Goal: Task Accomplishment & Management: Manage account settings

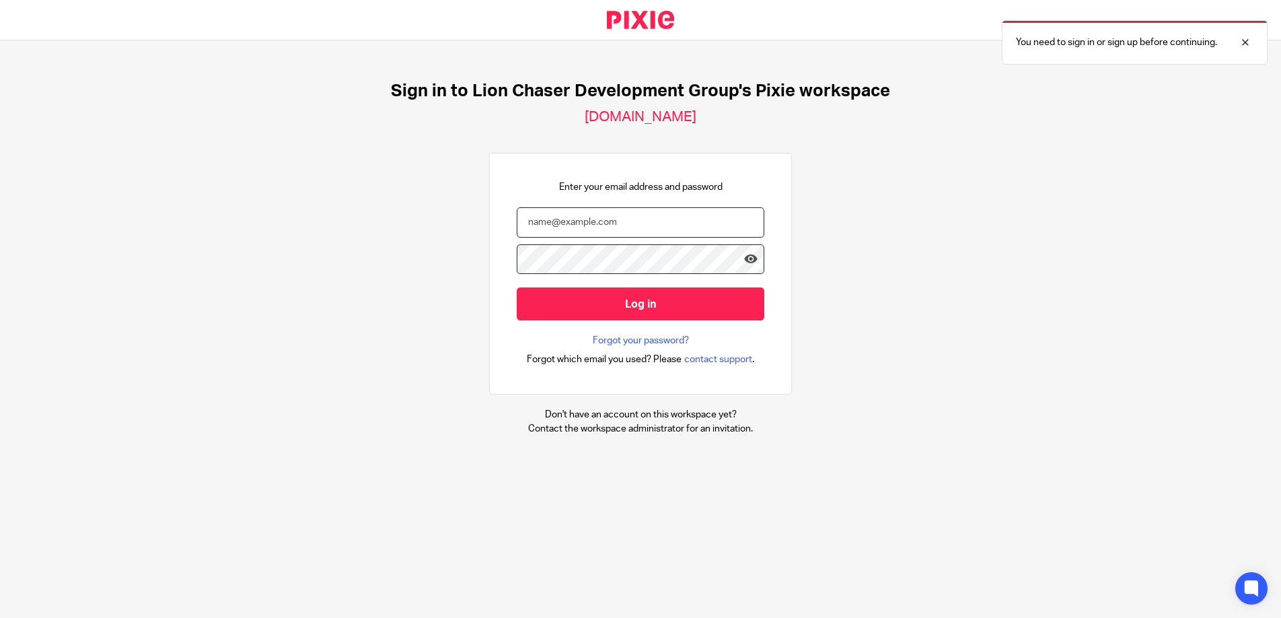
click at [536, 225] on input "email" at bounding box center [641, 222] width 248 height 30
type input "[EMAIL_ADDRESS][DOMAIN_NAME]"
click at [517, 287] on input "Log in" at bounding box center [641, 303] width 248 height 33
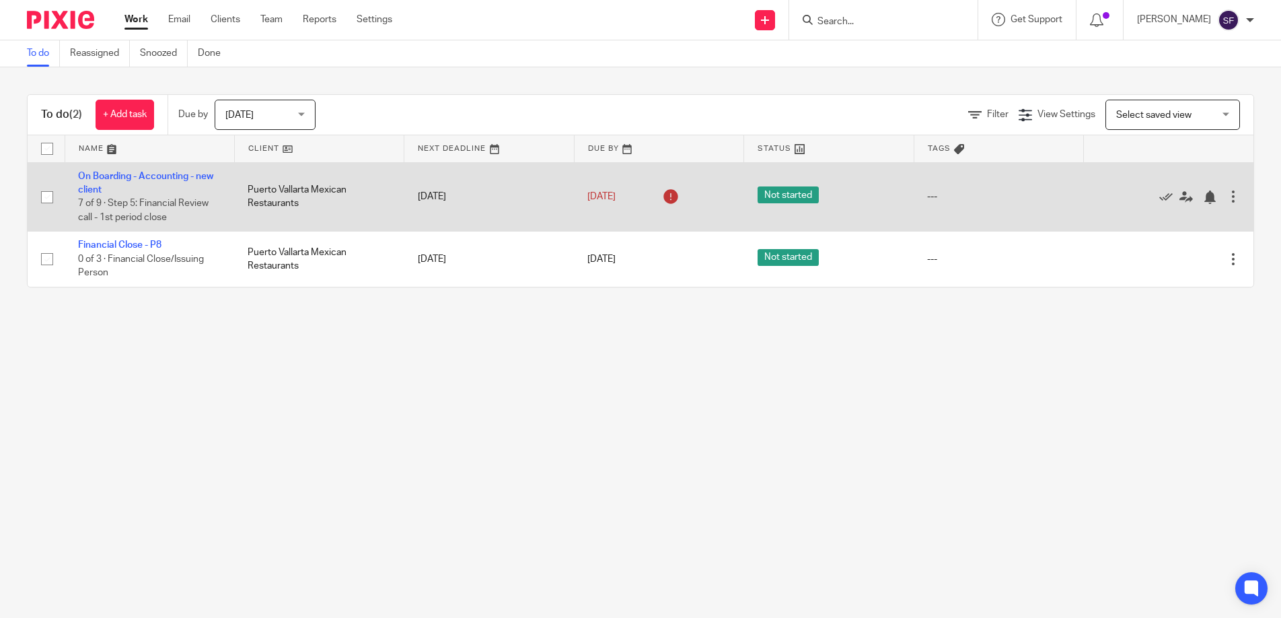
click at [1235, 194] on div at bounding box center [1233, 196] width 13 height 13
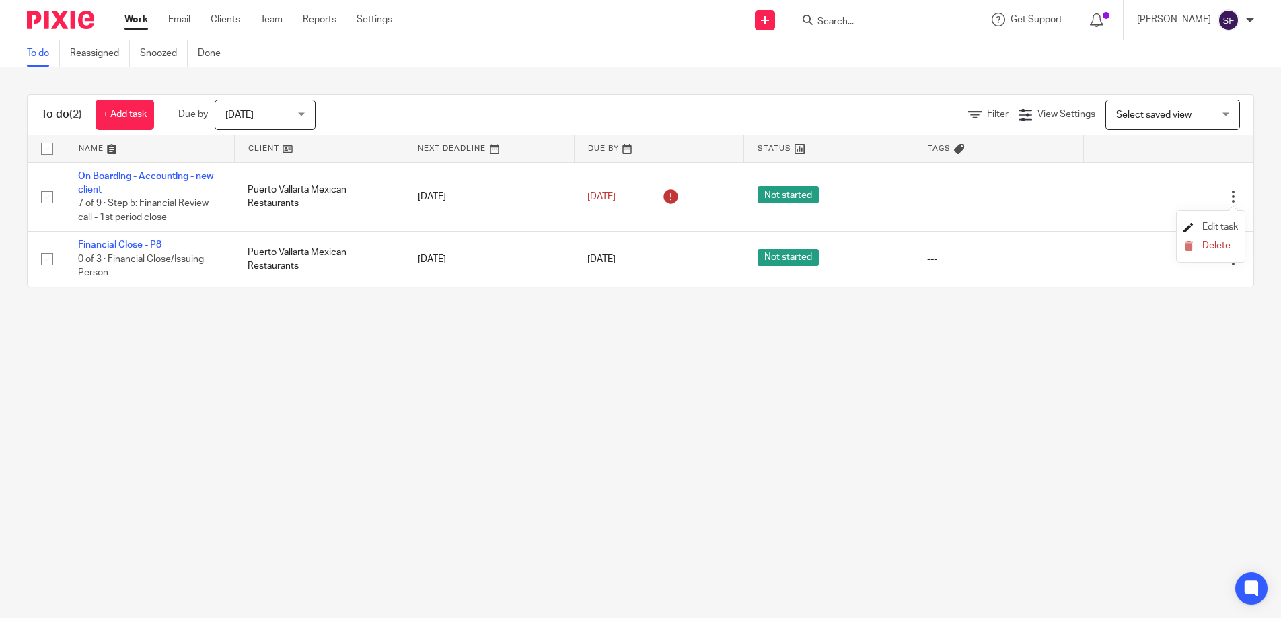
click at [1211, 225] on span "Edit task" at bounding box center [1221, 226] width 36 height 9
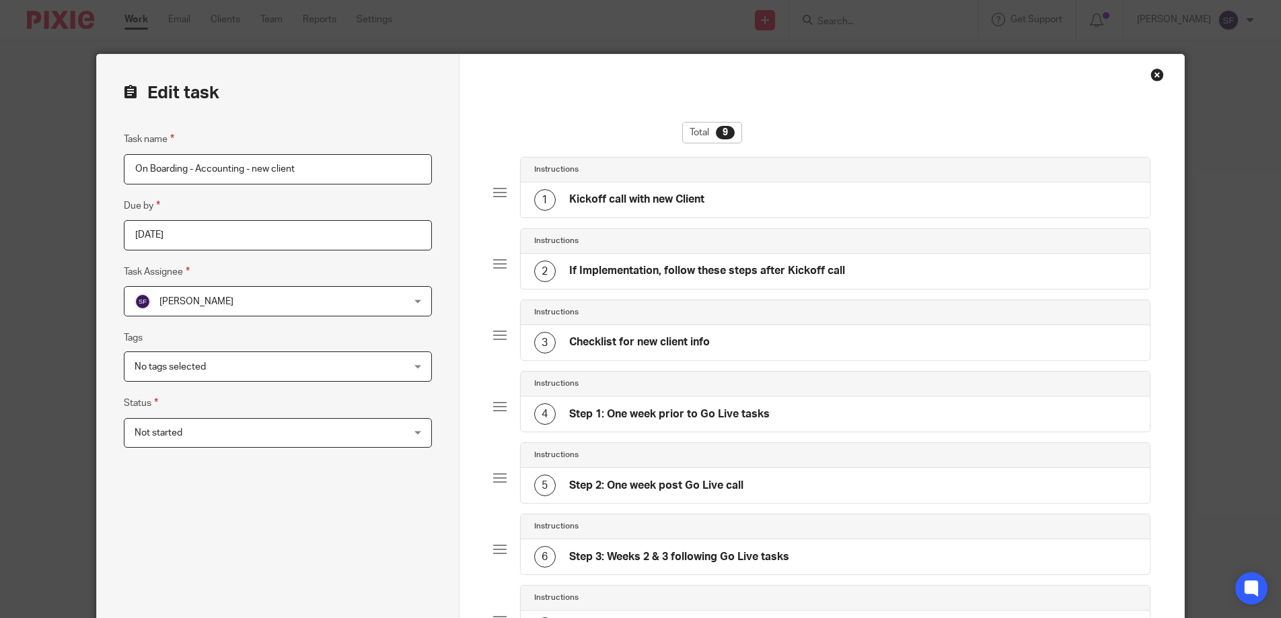
click at [423, 307] on div "Stephanie Fox Stephanie Fox" at bounding box center [278, 301] width 308 height 30
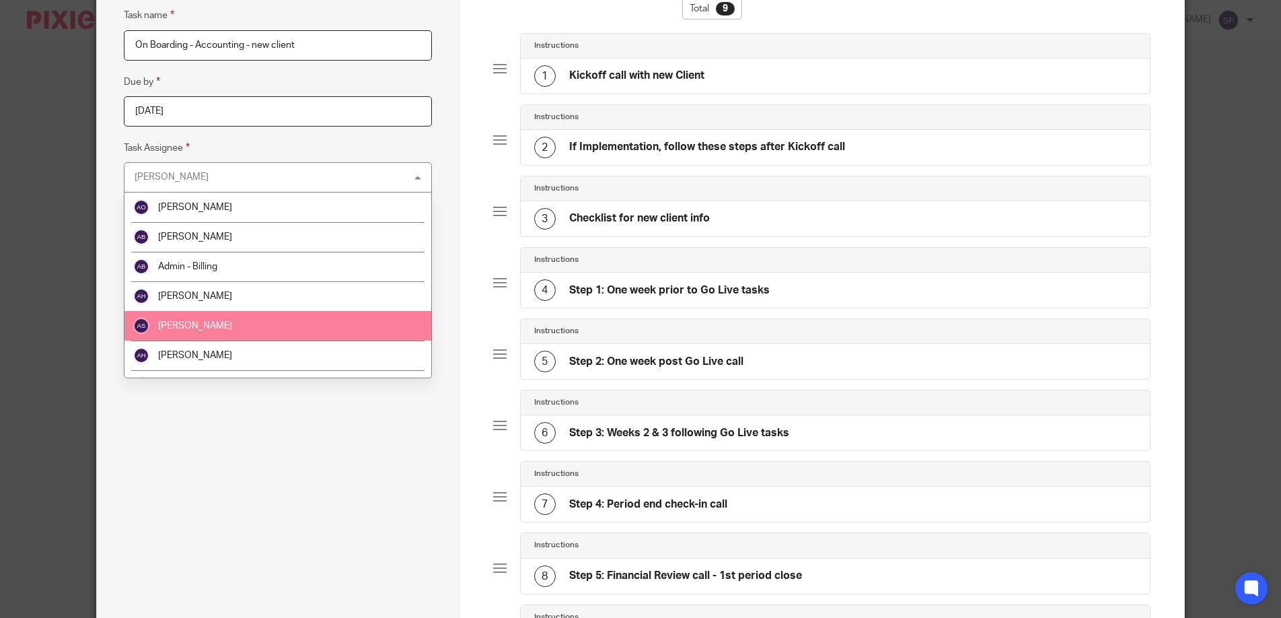
click at [252, 332] on li "[PERSON_NAME]" at bounding box center [278, 326] width 307 height 30
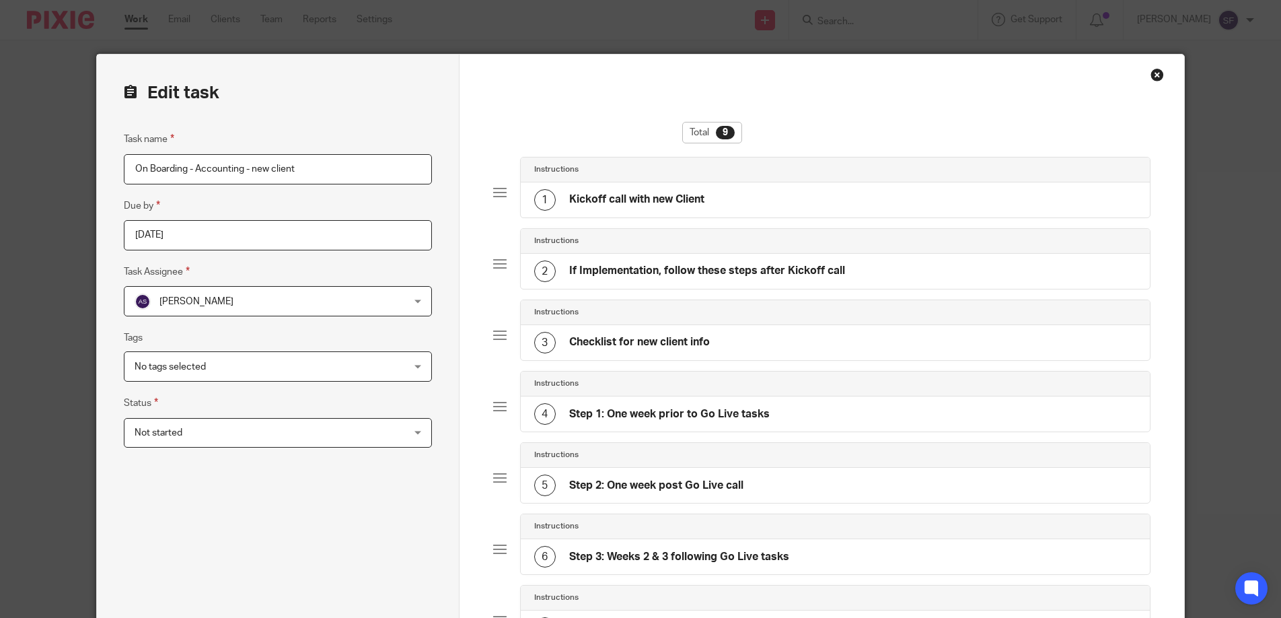
click at [1155, 69] on div "Close this dialog window" at bounding box center [1157, 74] width 13 height 13
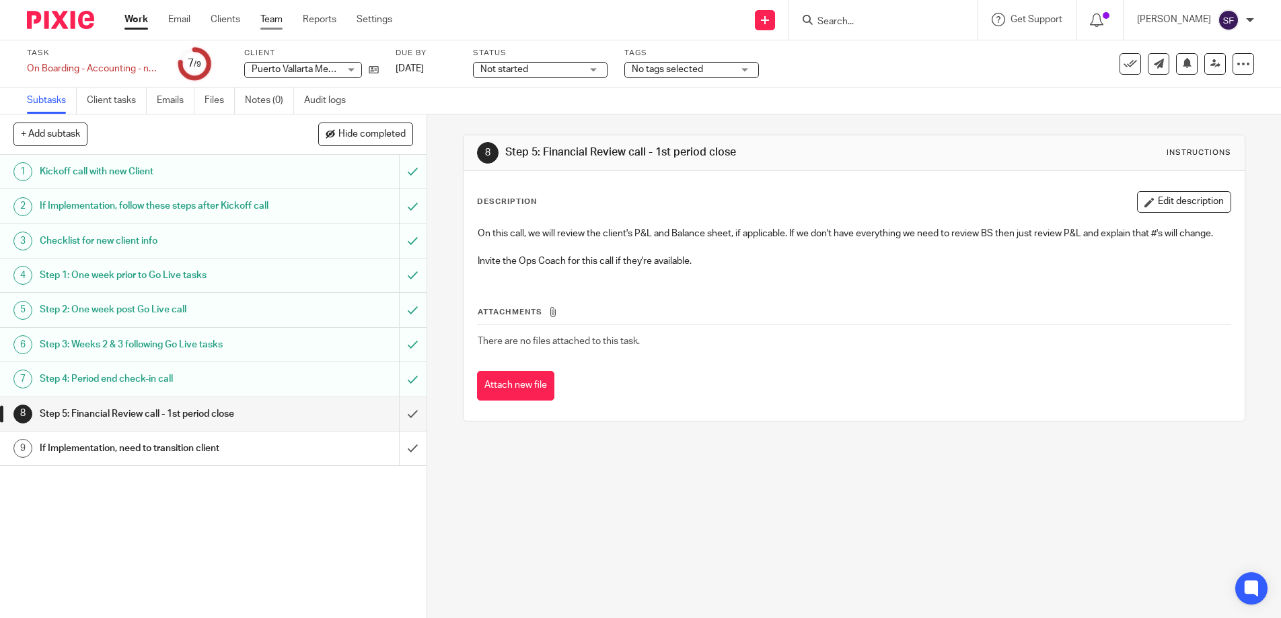
click at [277, 19] on link "Team" at bounding box center [271, 19] width 22 height 13
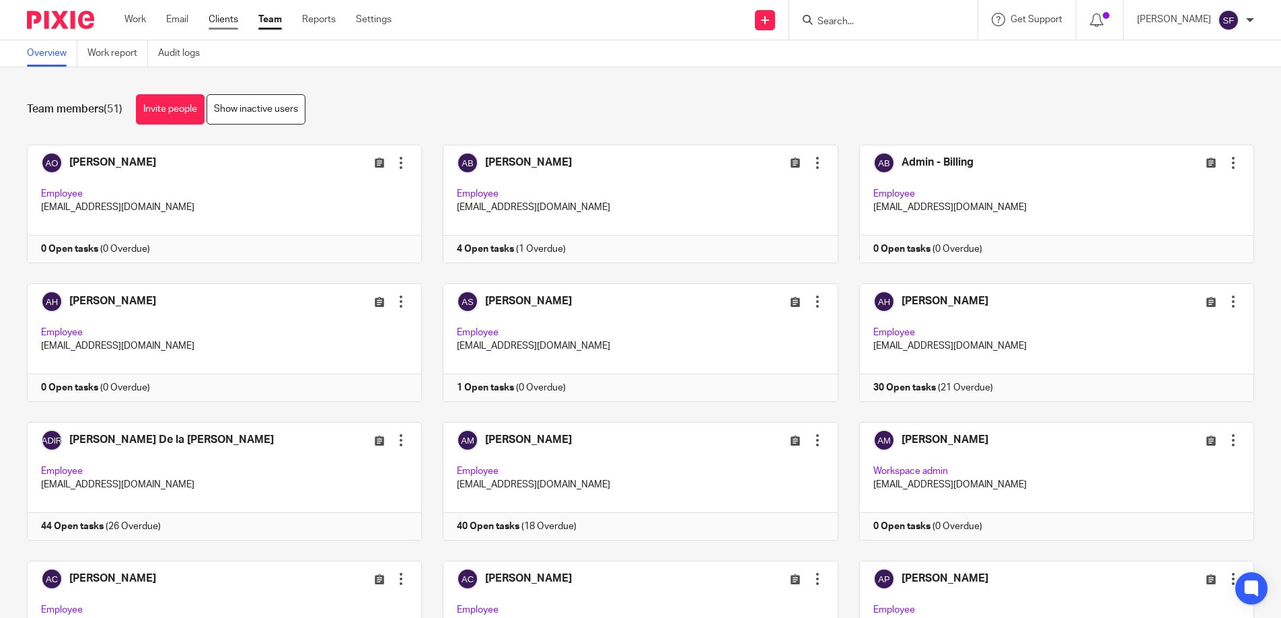
click at [233, 16] on link "Clients" at bounding box center [224, 19] width 30 height 13
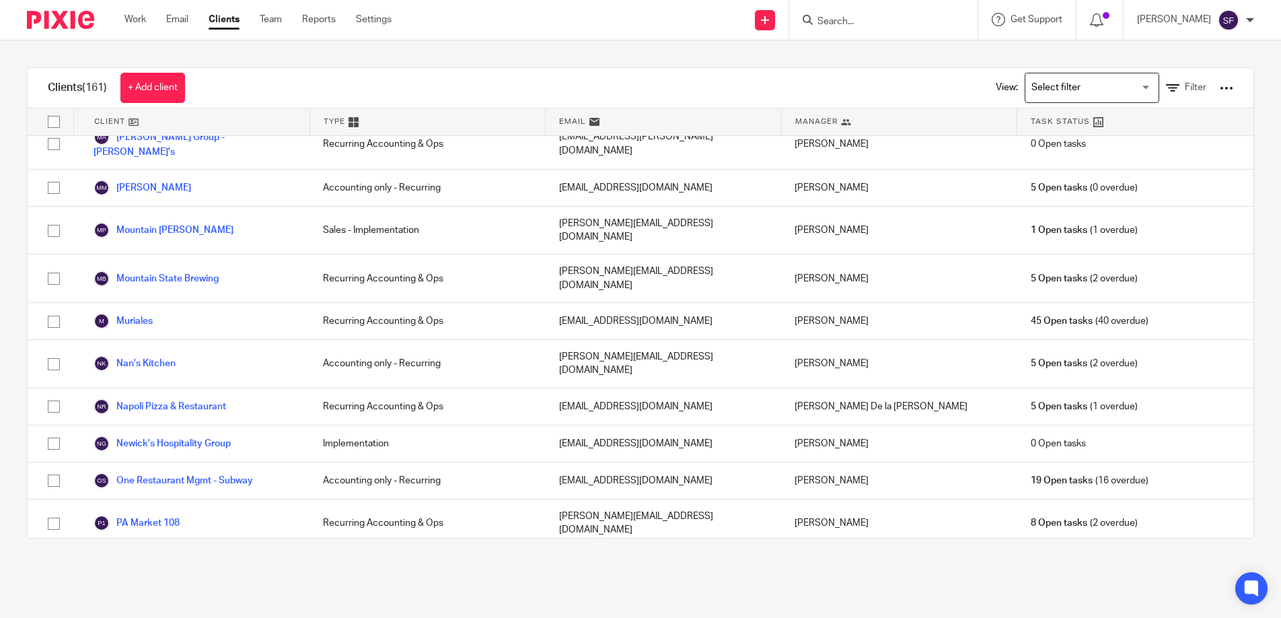
scroll to position [2765, 0]
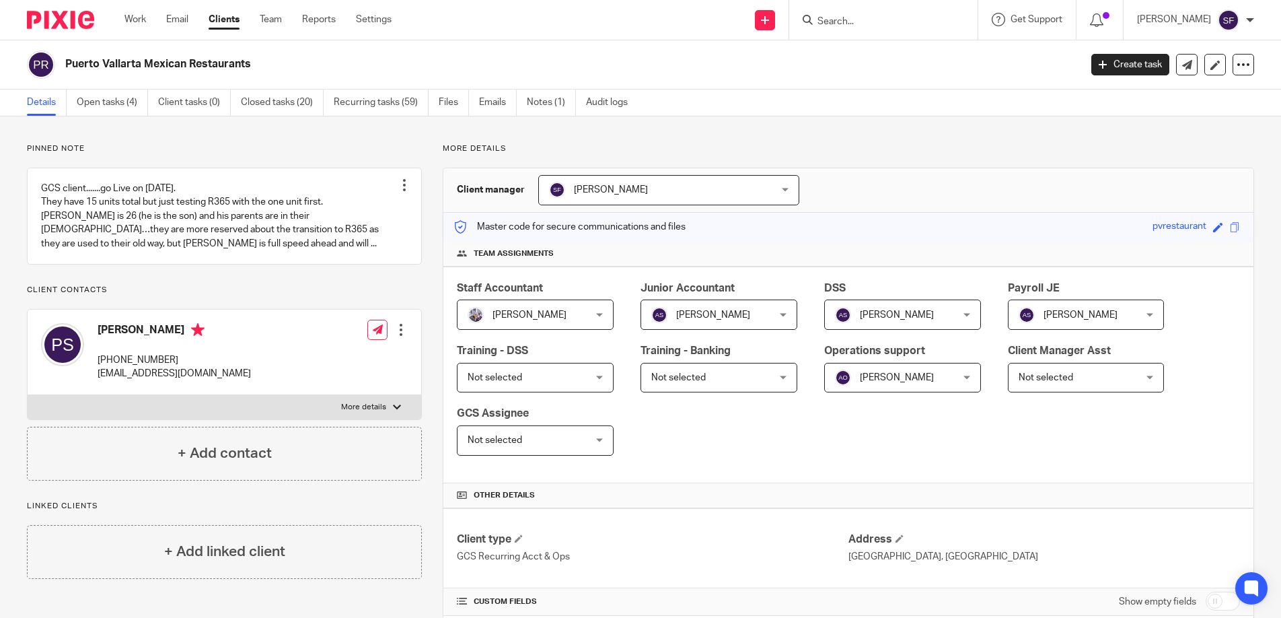
click at [780, 312] on div "Alicia Saucedo Alicia Saucedo" at bounding box center [719, 314] width 157 height 30
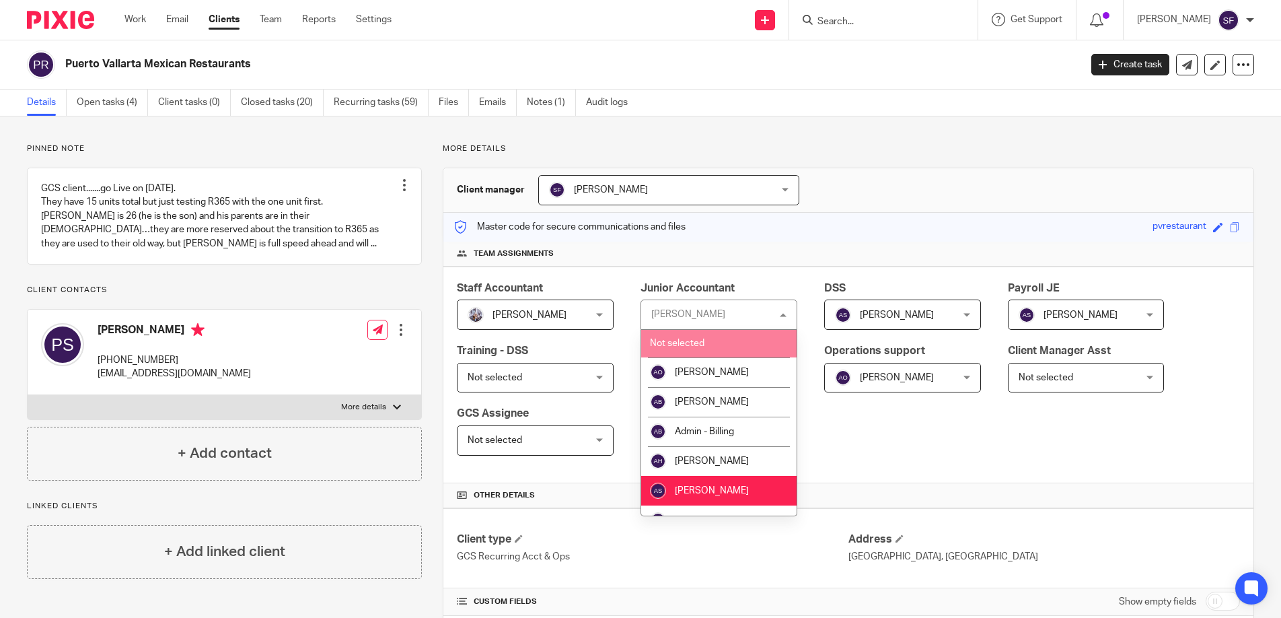
click at [738, 301] on div "Alicia Saucedo Alicia Saucedo" at bounding box center [719, 314] width 157 height 30
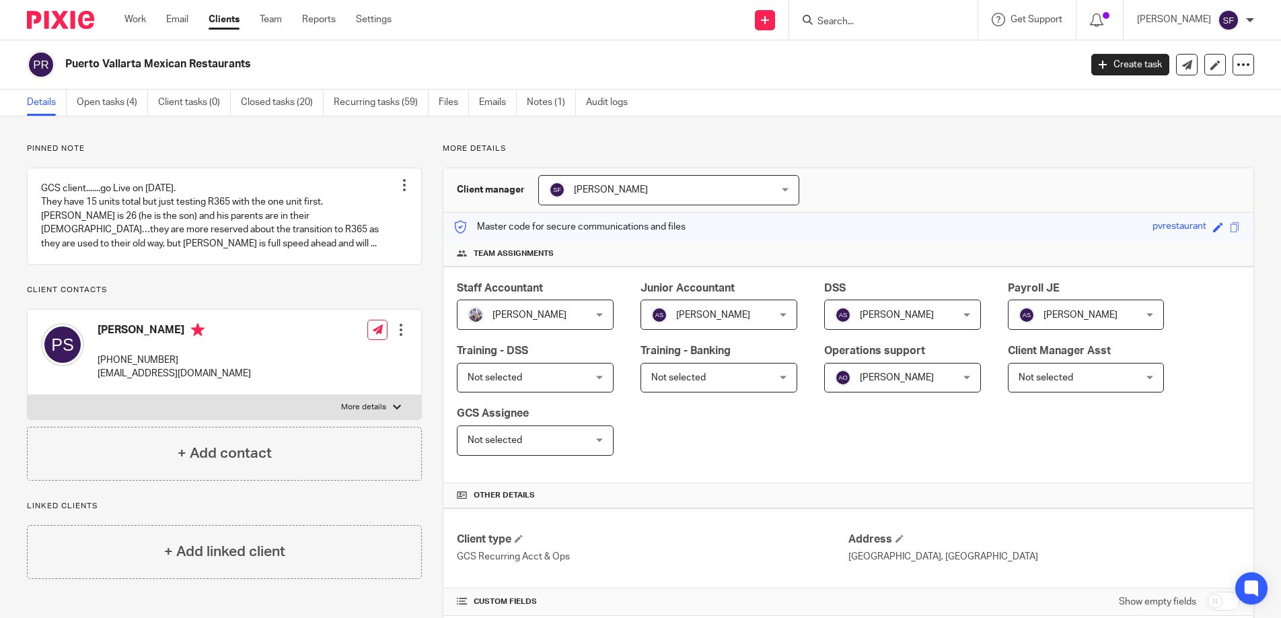
click at [600, 440] on div "Not selected Not selected" at bounding box center [535, 440] width 157 height 30
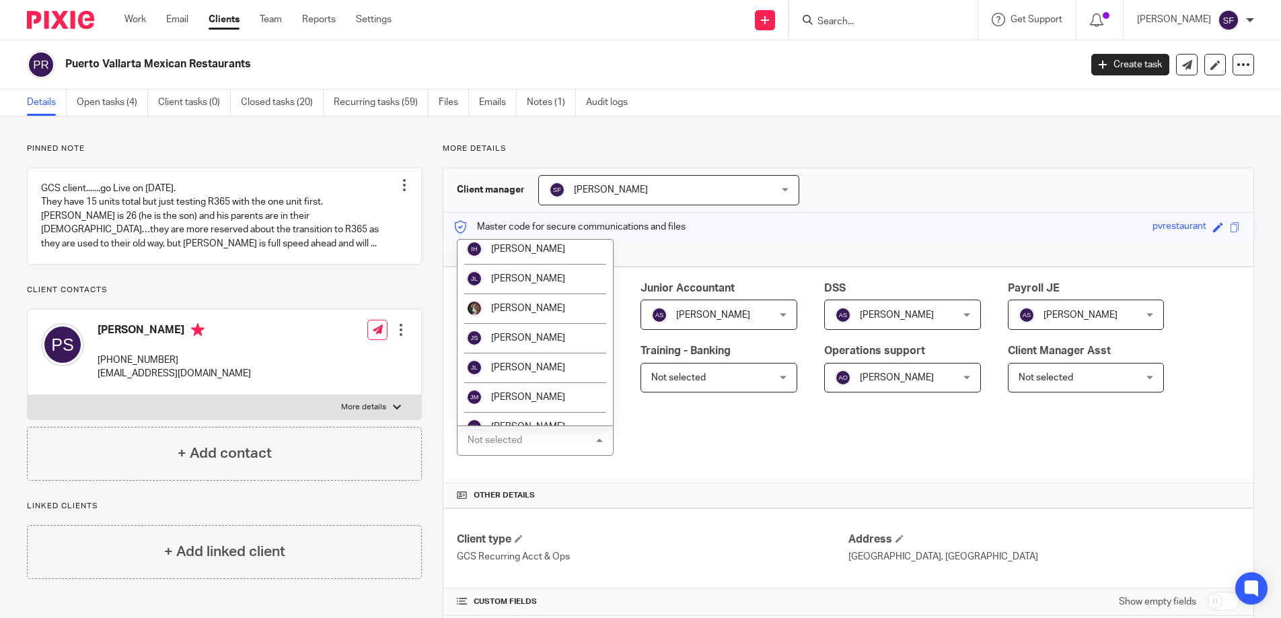
scroll to position [832, 0]
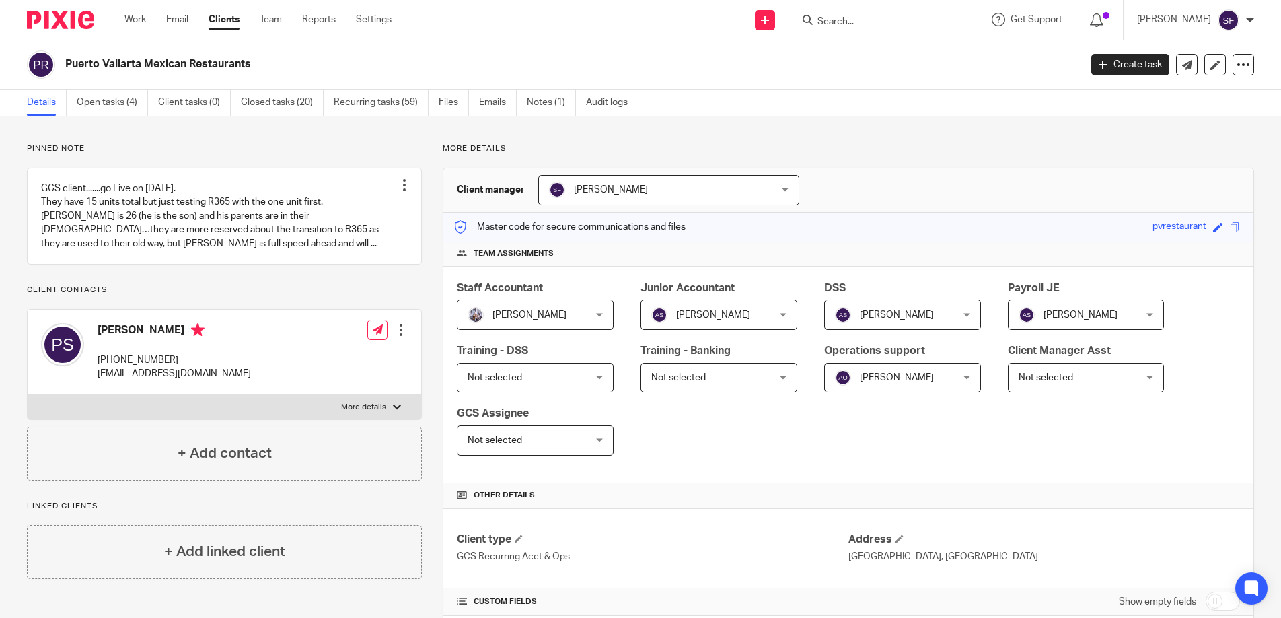
click at [723, 444] on div "Staff Accountant Chela Whiteman Chela Whiteman Not selected Addam Oliver Adilen…" at bounding box center [848, 374] width 810 height 217
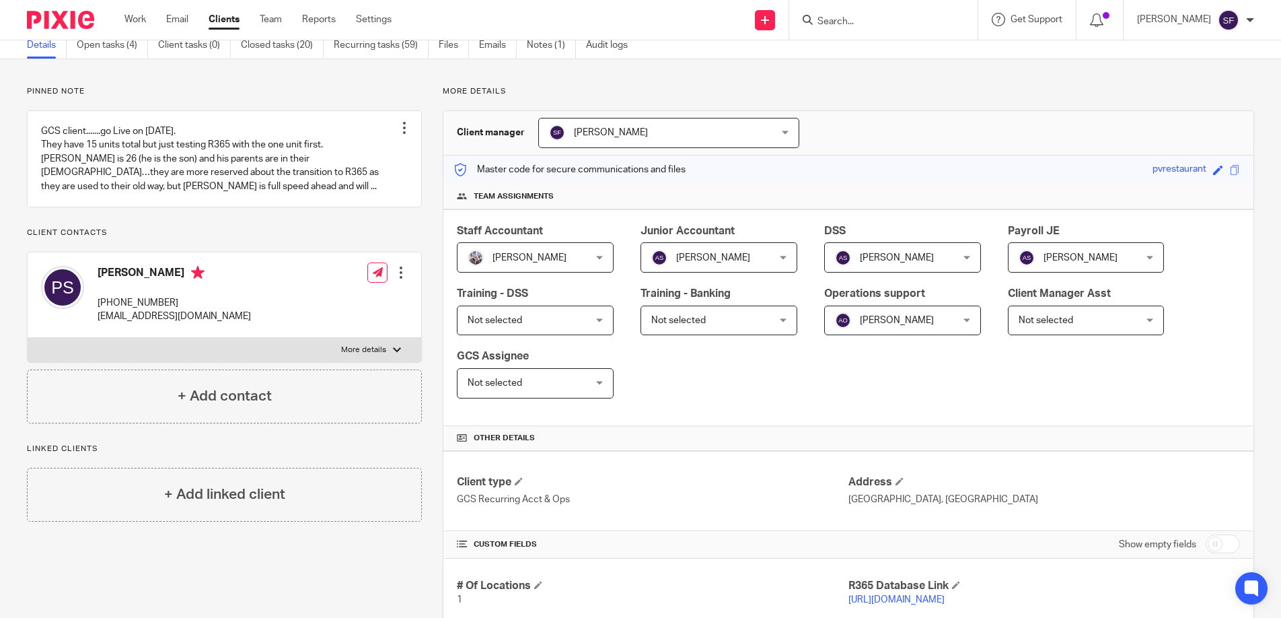
scroll to position [61, 0]
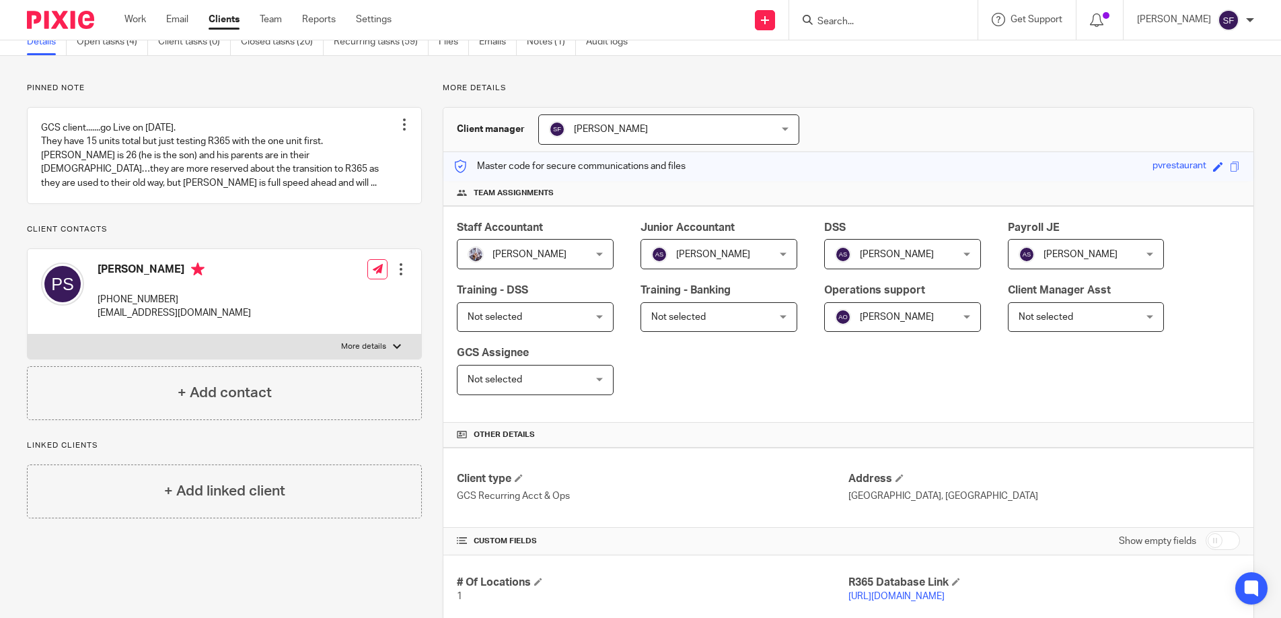
click at [1153, 321] on div "Not selected Not selected" at bounding box center [1086, 317] width 157 height 30
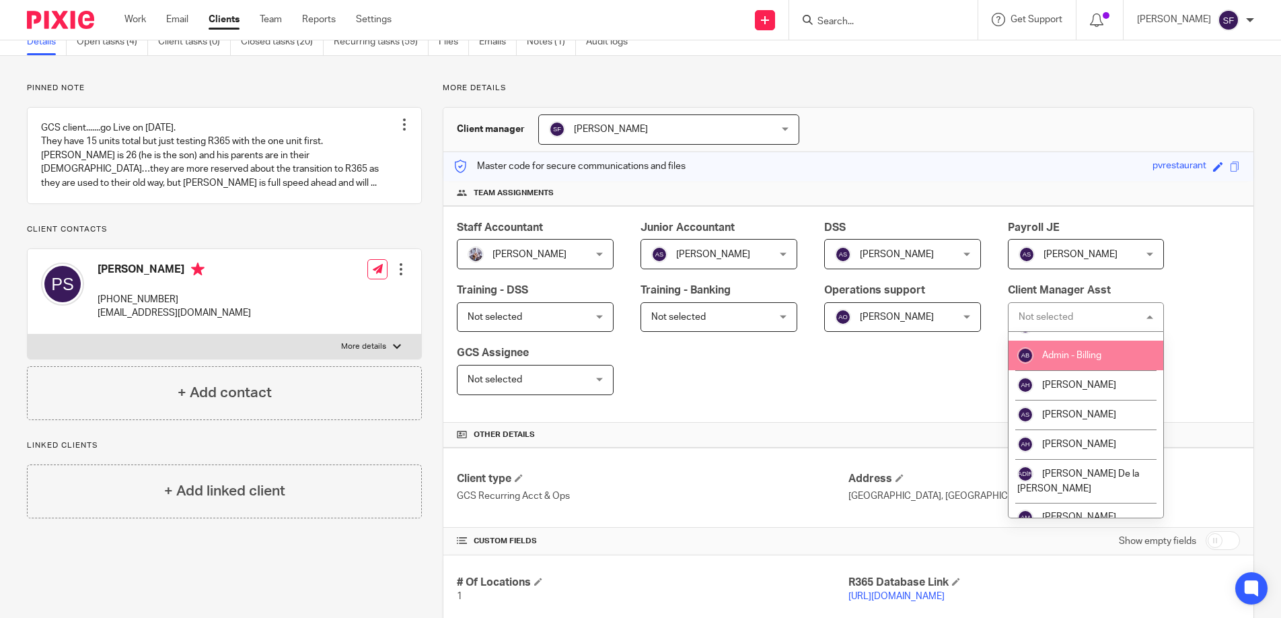
scroll to position [79, 0]
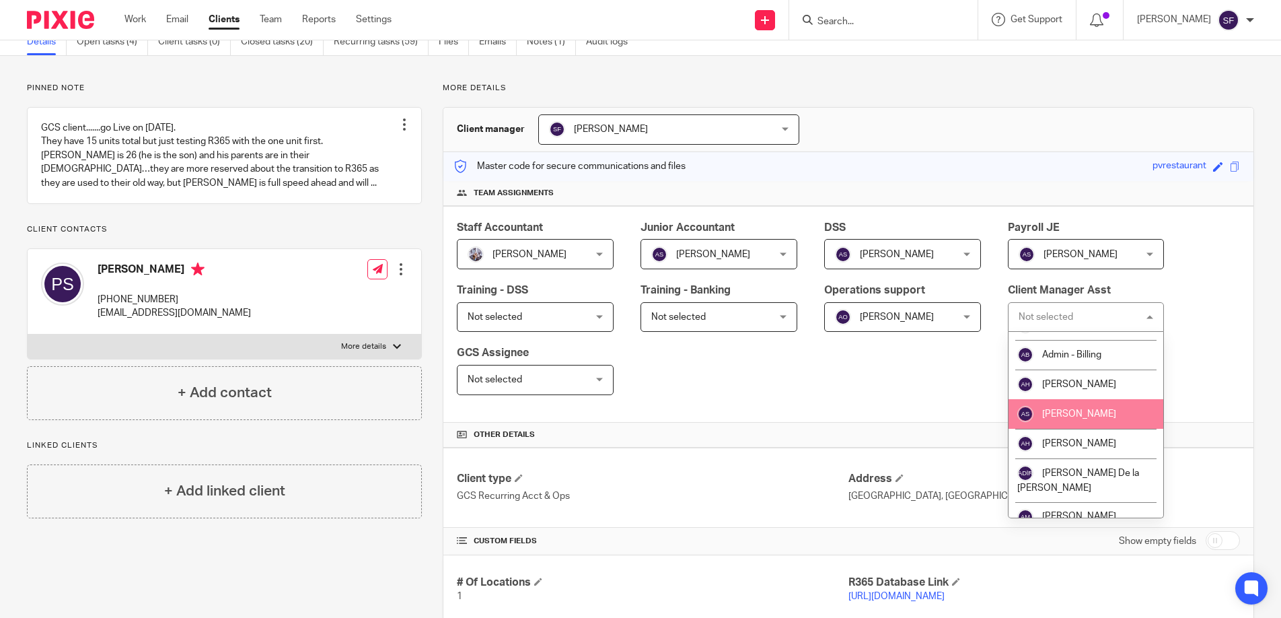
click at [1082, 404] on li "[PERSON_NAME]" at bounding box center [1086, 414] width 155 height 30
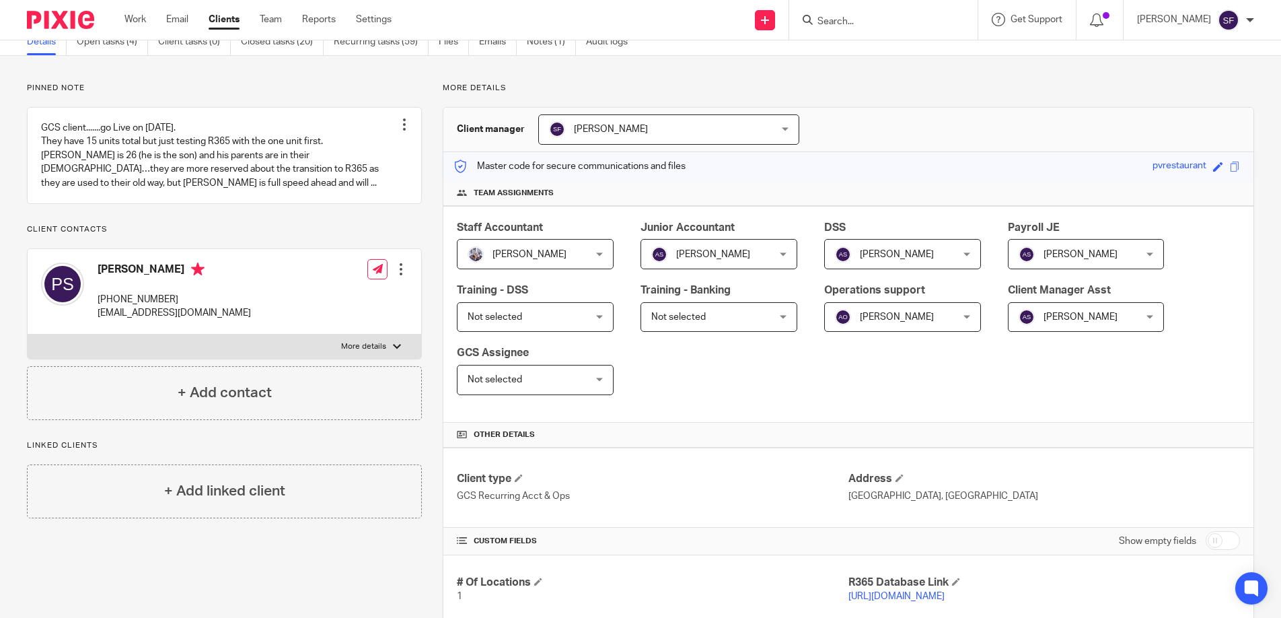
click at [947, 404] on div "Staff Accountant Chela Whiteman Chela Whiteman Not selected Addam Oliver Adilen…" at bounding box center [848, 314] width 810 height 217
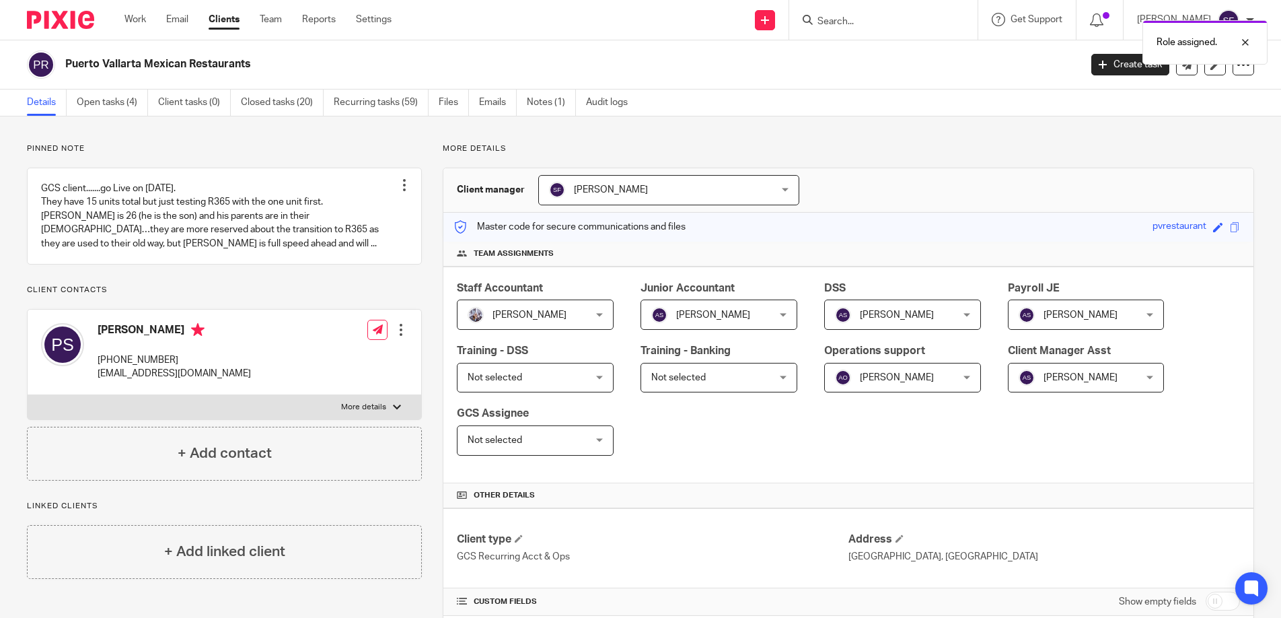
click at [789, 192] on div "[PERSON_NAME] [PERSON_NAME]" at bounding box center [668, 190] width 261 height 30
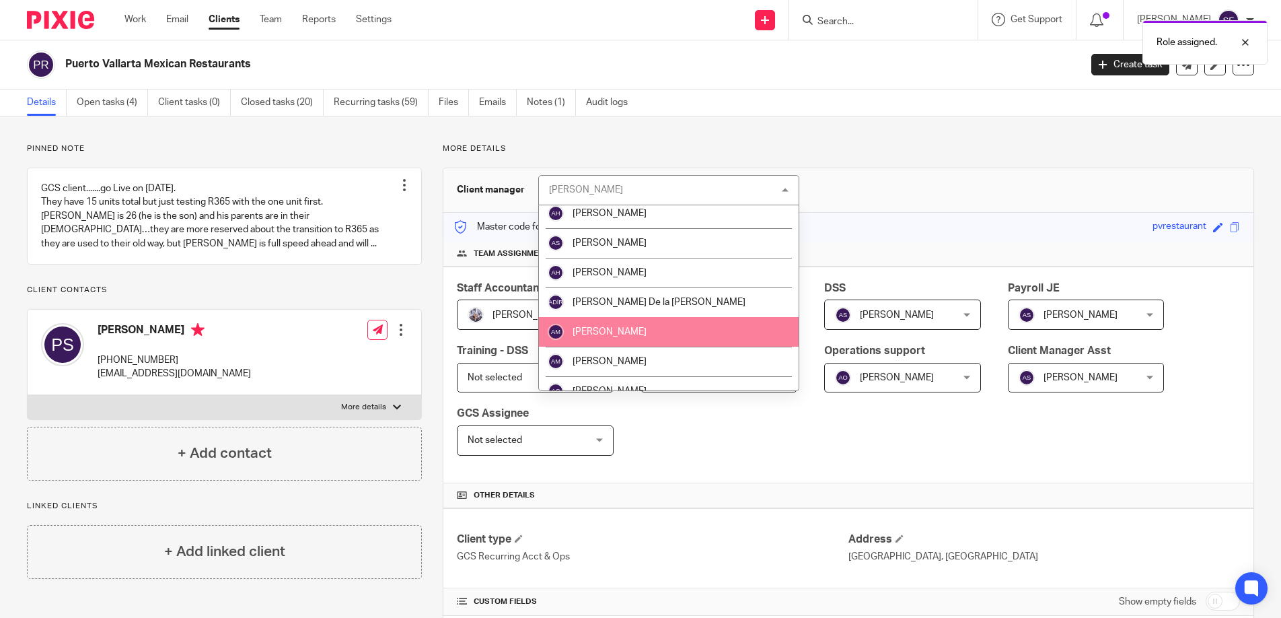
scroll to position [96, 0]
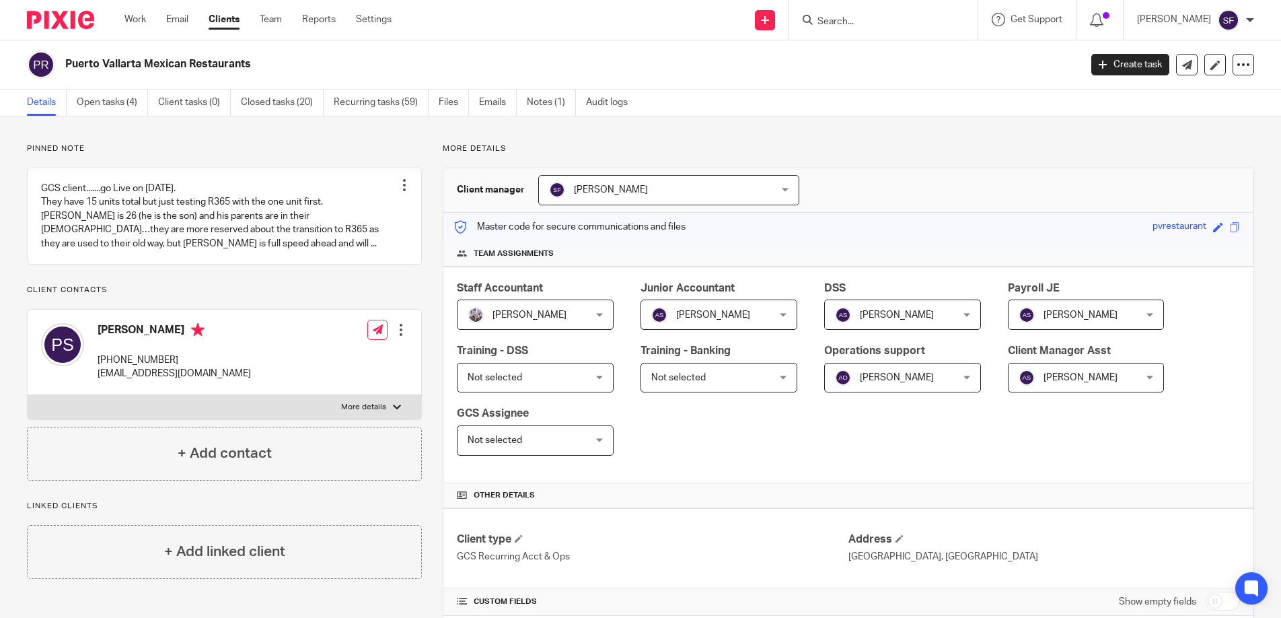
click at [686, 422] on div "Staff Accountant Chela Whiteman Chela Whiteman Not selected Addam Oliver Adilen…" at bounding box center [848, 374] width 810 height 217
click at [701, 187] on span "[PERSON_NAME]" at bounding box center [649, 190] width 200 height 28
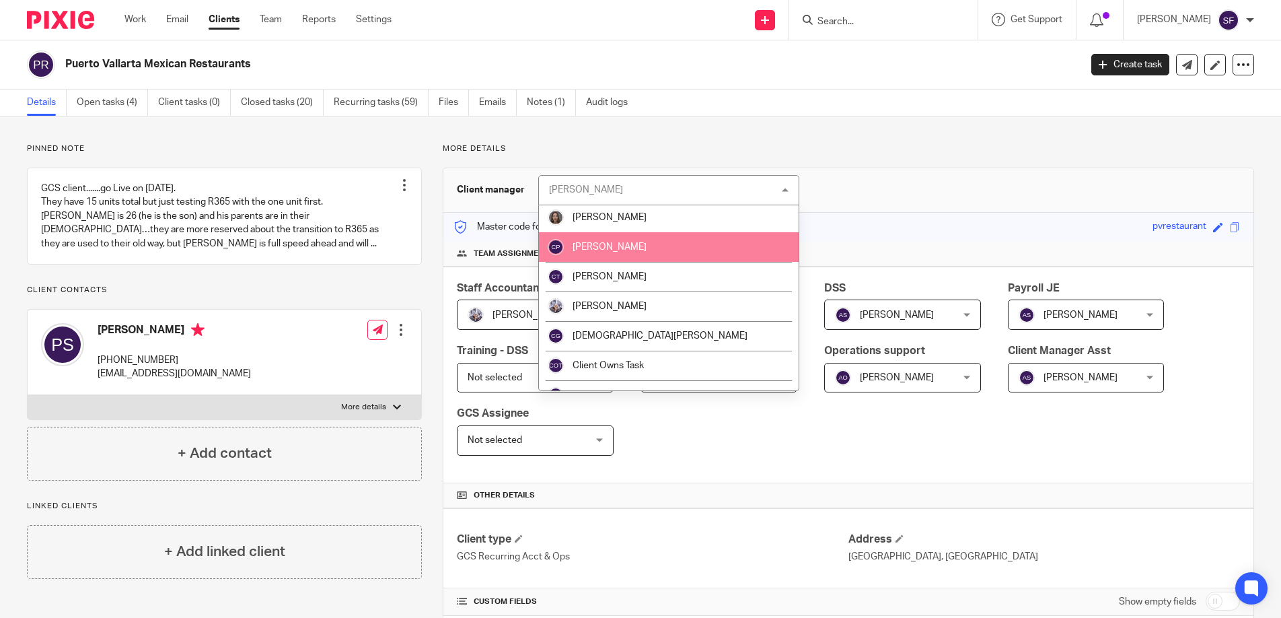
scroll to position [508, 0]
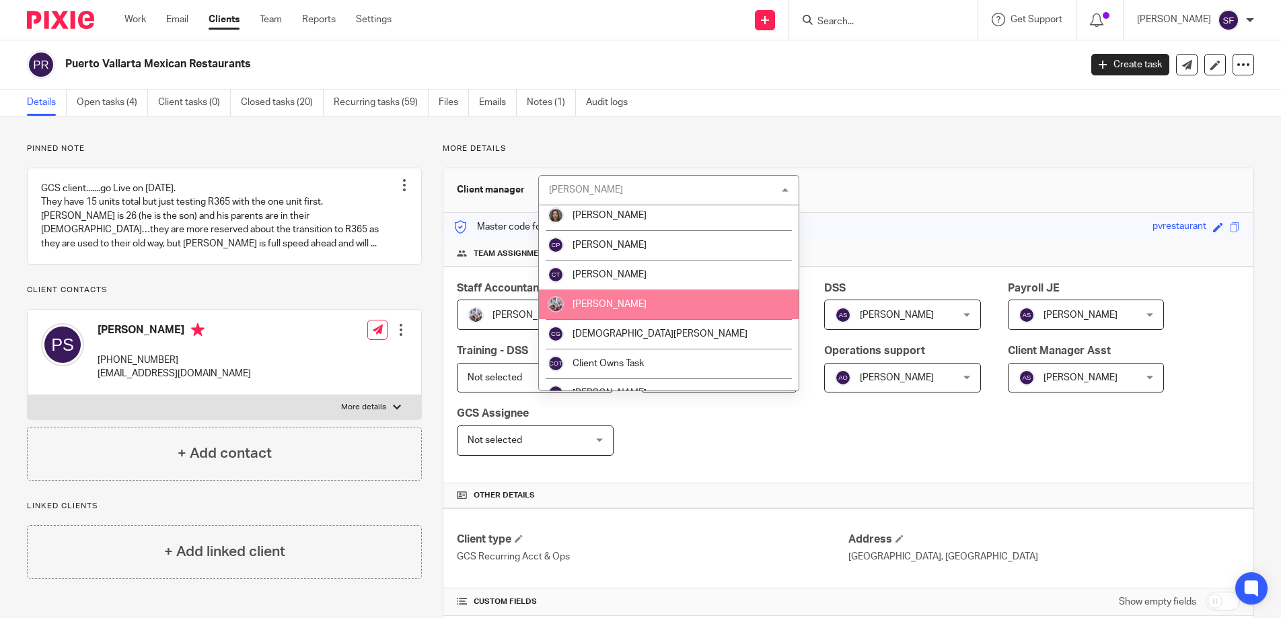
click at [616, 304] on span "[PERSON_NAME]" at bounding box center [610, 303] width 74 height 9
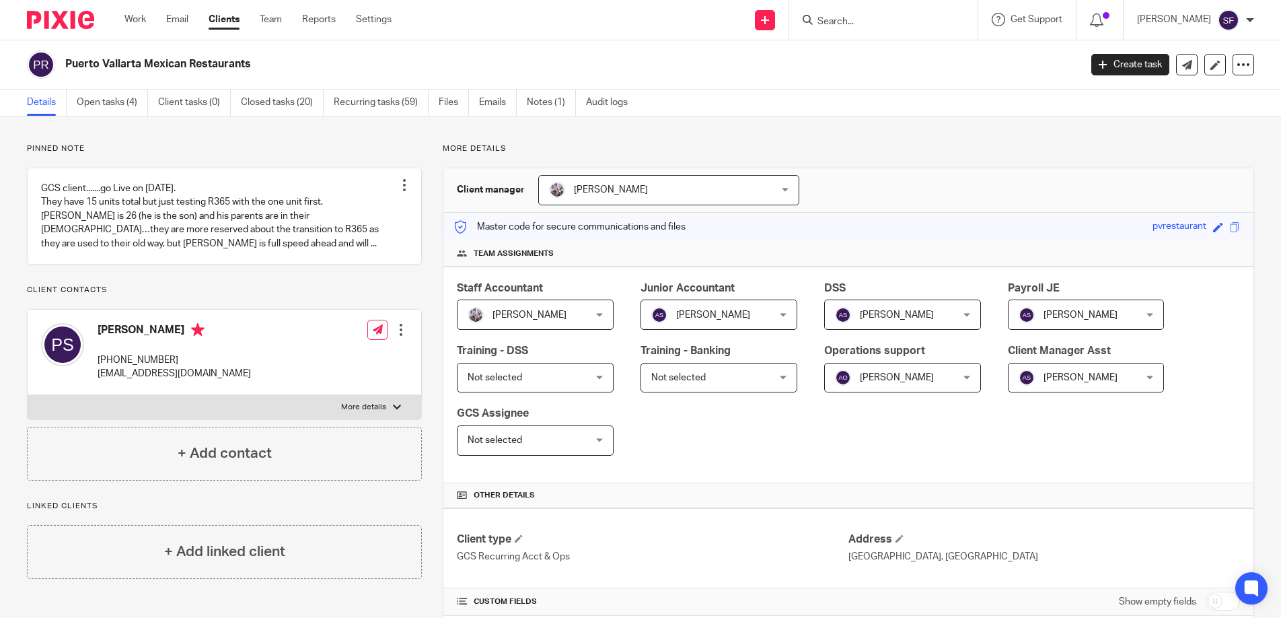
click at [670, 441] on div "Staff Accountant Chela Whiteman Chela Whiteman Not selected Addam Oliver Adilen…" at bounding box center [848, 374] width 810 height 217
click at [96, 101] on link "Open tasks (4)" at bounding box center [112, 103] width 71 height 26
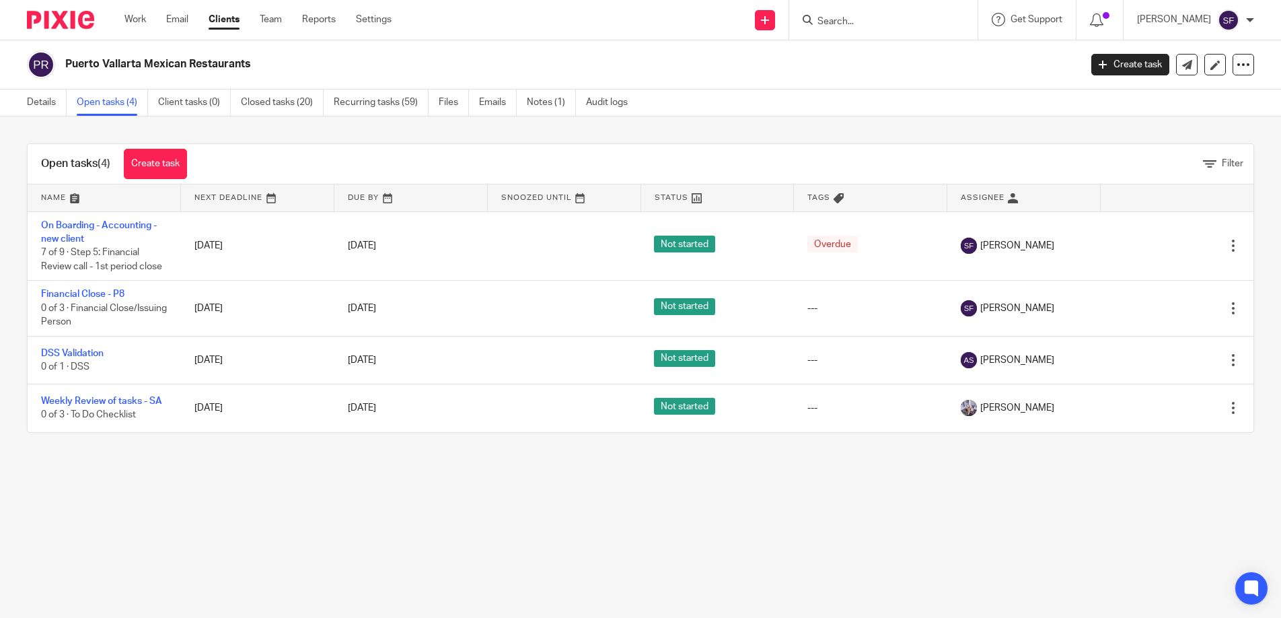
click at [223, 21] on link "Clients" at bounding box center [224, 19] width 31 height 13
click at [220, 26] on link "Clients" at bounding box center [224, 19] width 31 height 13
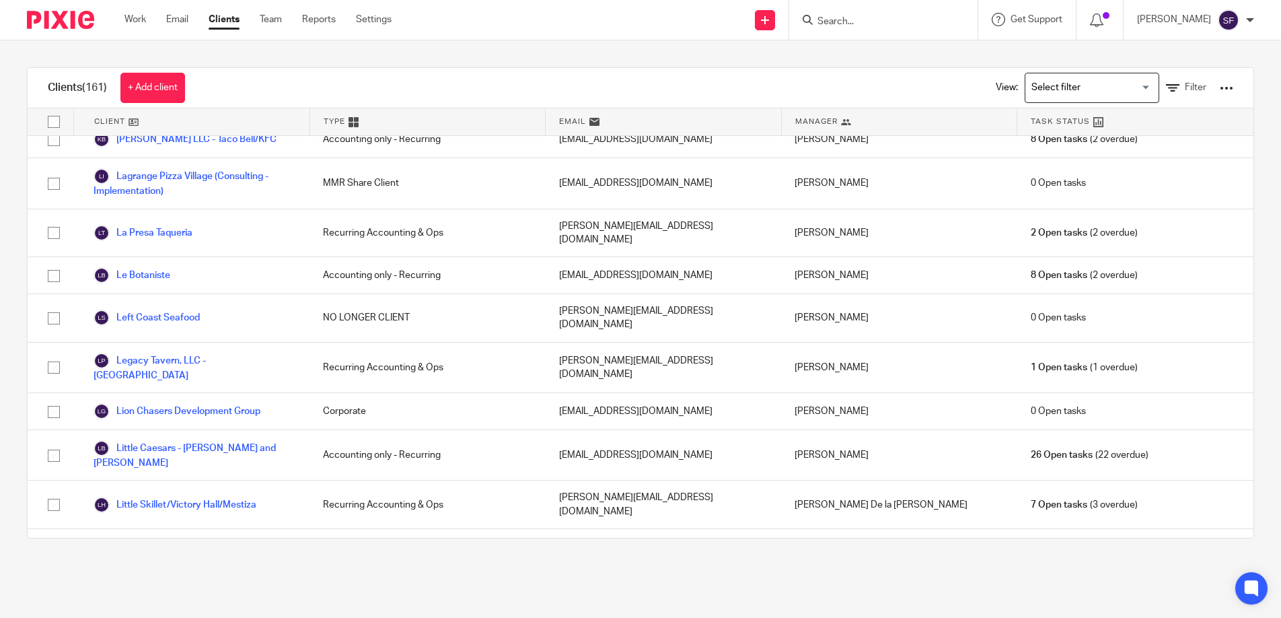
scroll to position [2032, 0]
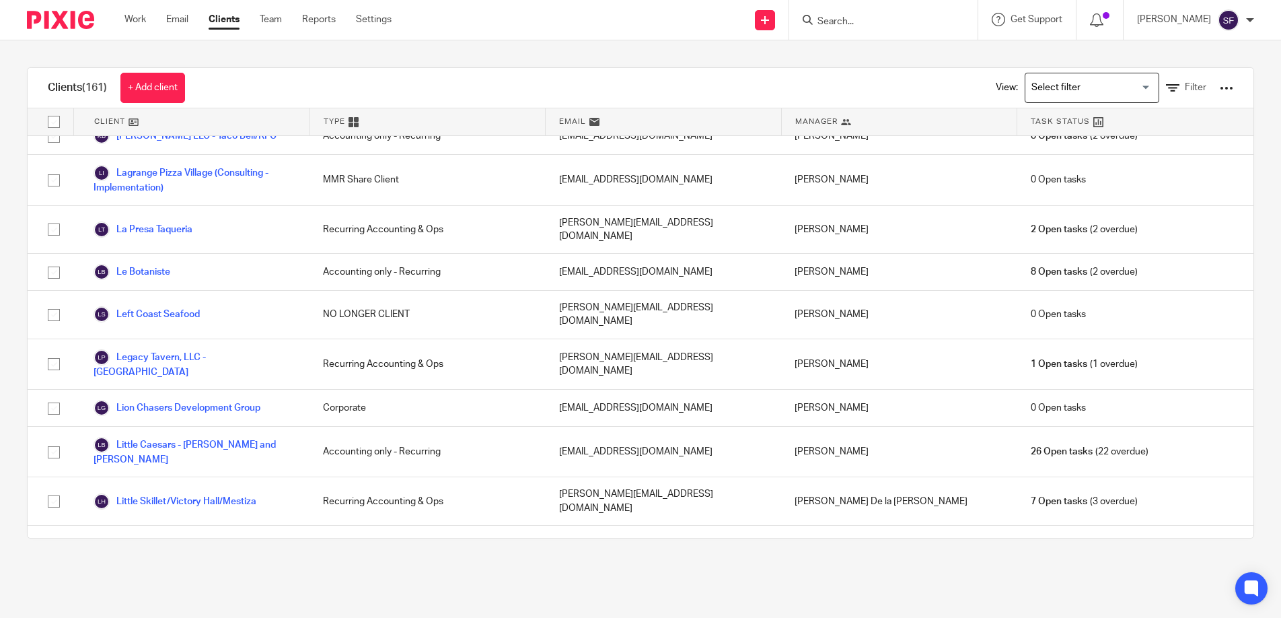
click at [158, 617] on link "[PERSON_NAME] Kitchen" at bounding box center [160, 629] width 133 height 16
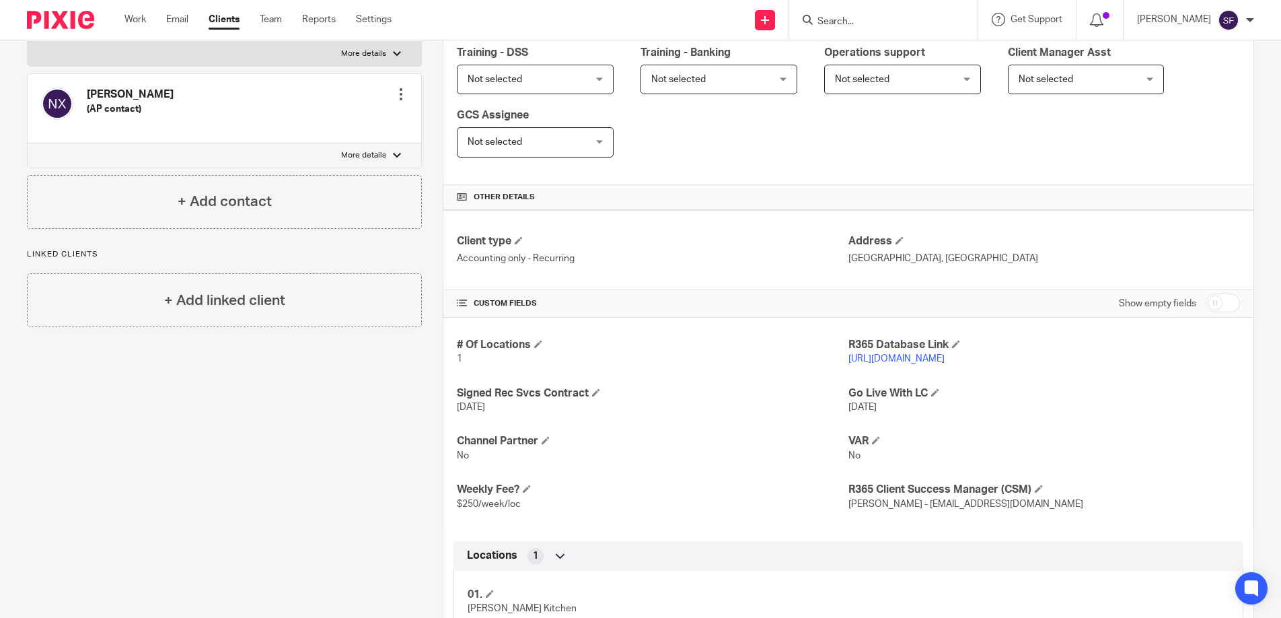
scroll to position [332, 0]
